Goal: Task Accomplishment & Management: Use online tool/utility

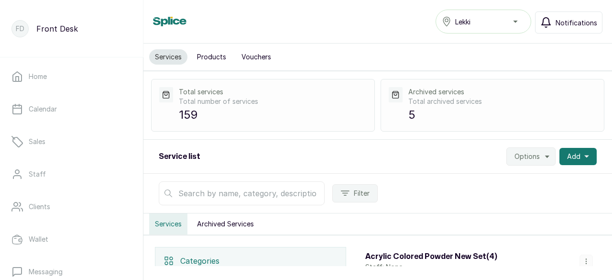
click at [558, 23] on span "Notifications" at bounding box center [576, 23] width 42 height 10
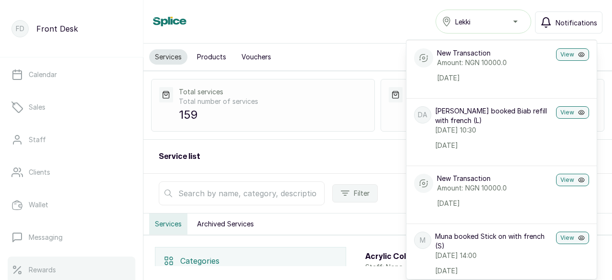
scroll to position [96, 0]
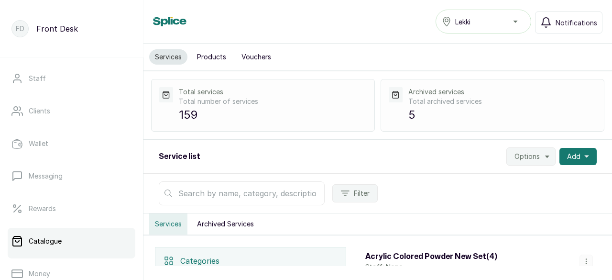
click at [60, 240] on p "Catalogue" at bounding box center [45, 241] width 33 height 10
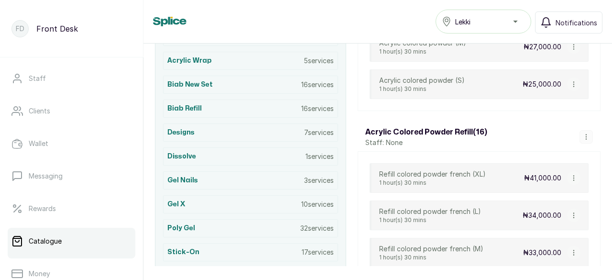
scroll to position [382, 0]
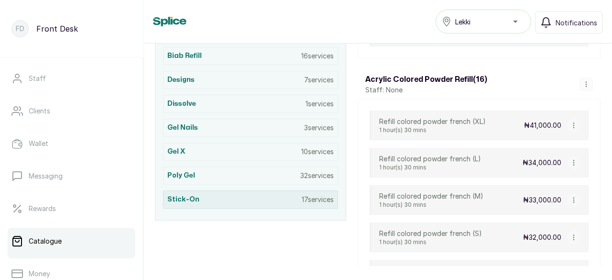
click at [277, 191] on div "Stick-on 17 services" at bounding box center [250, 199] width 175 height 18
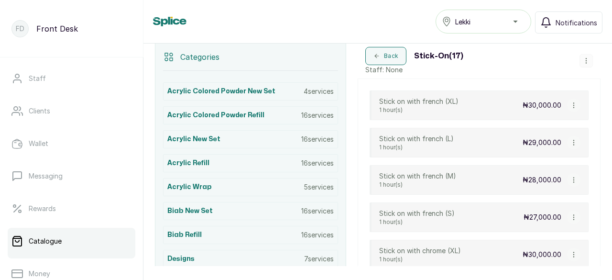
scroll to position [201, 0]
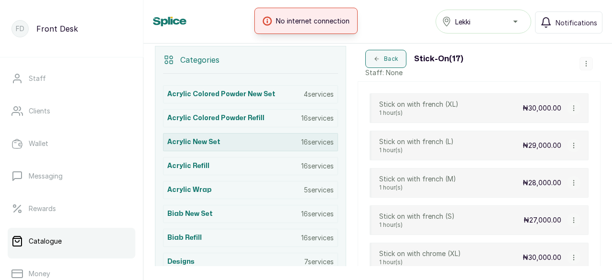
click at [218, 135] on div "Acrylic New Set 16 services" at bounding box center [250, 142] width 175 height 18
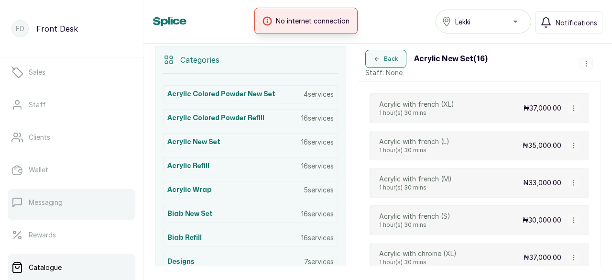
scroll to position [48, 0]
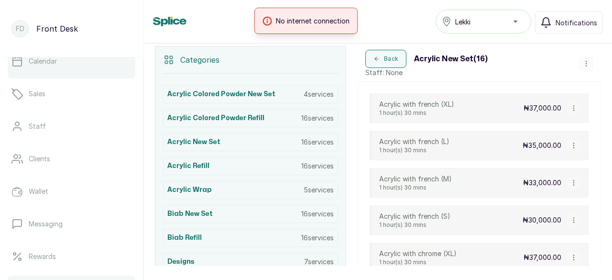
click at [68, 68] on link "Calendar" at bounding box center [72, 61] width 128 height 27
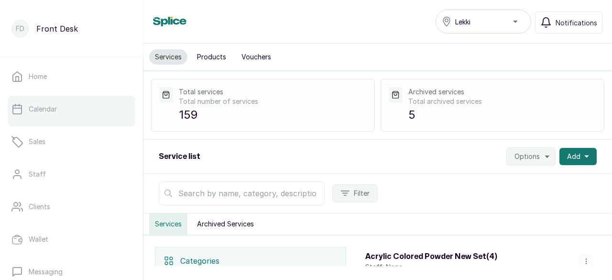
click at [67, 109] on link "Calendar" at bounding box center [72, 109] width 128 height 27
